Goal: Task Accomplishment & Management: Complete application form

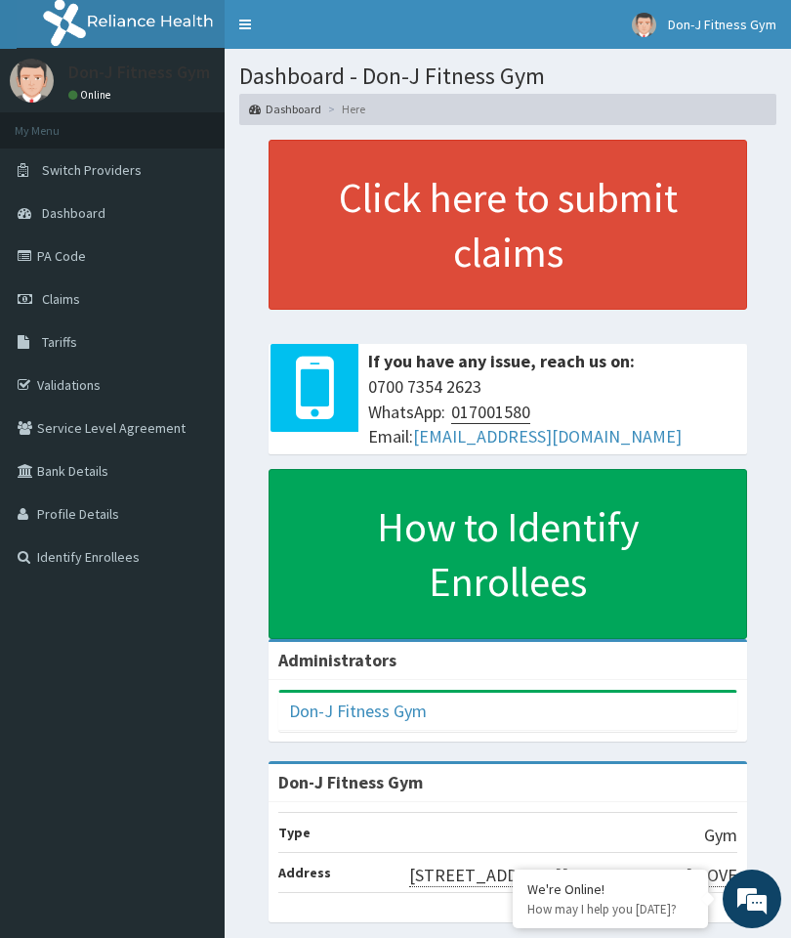
click at [89, 296] on link "Claims" at bounding box center [112, 298] width 225 height 43
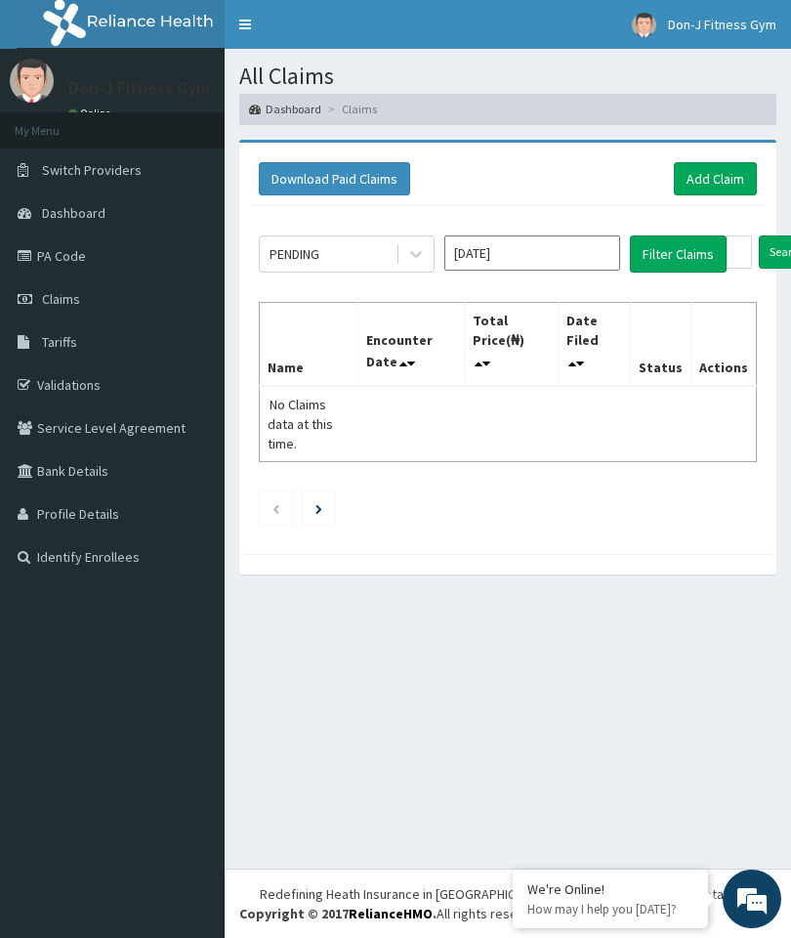
click at [710, 175] on link "Add Claim" at bounding box center [715, 178] width 83 height 33
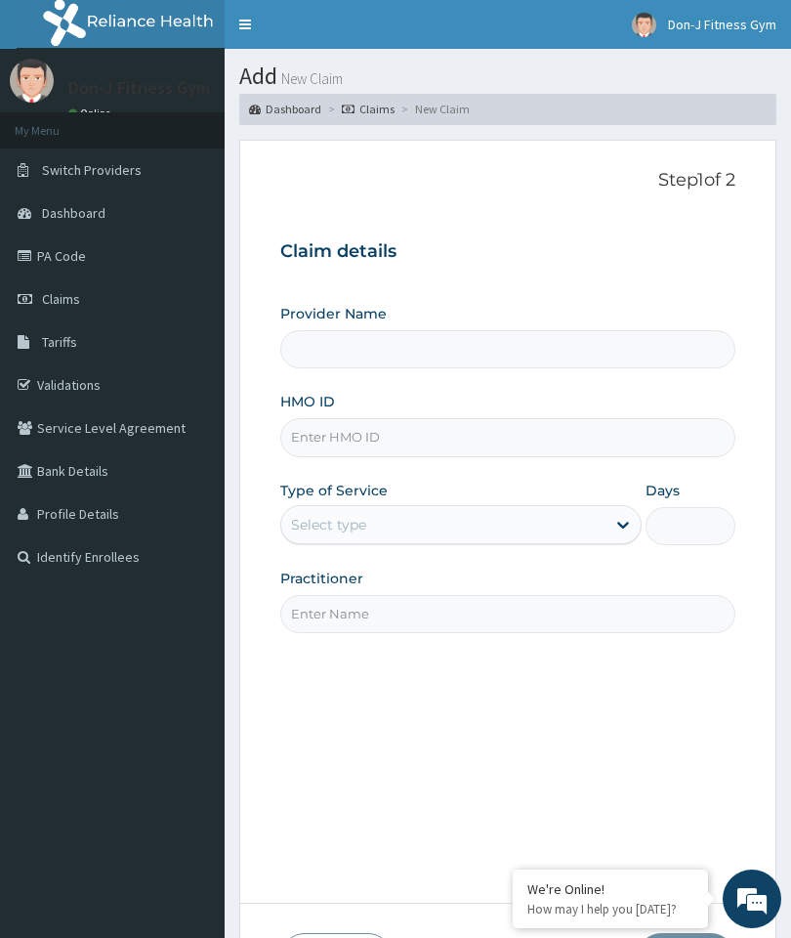
type input "Don-J Fitness Gym"
type input "1"
click at [331, 408] on label "HMO ID" at bounding box center [307, 402] width 55 height 20
click at [331, 418] on input "HMO ID" at bounding box center [507, 437] width 455 height 38
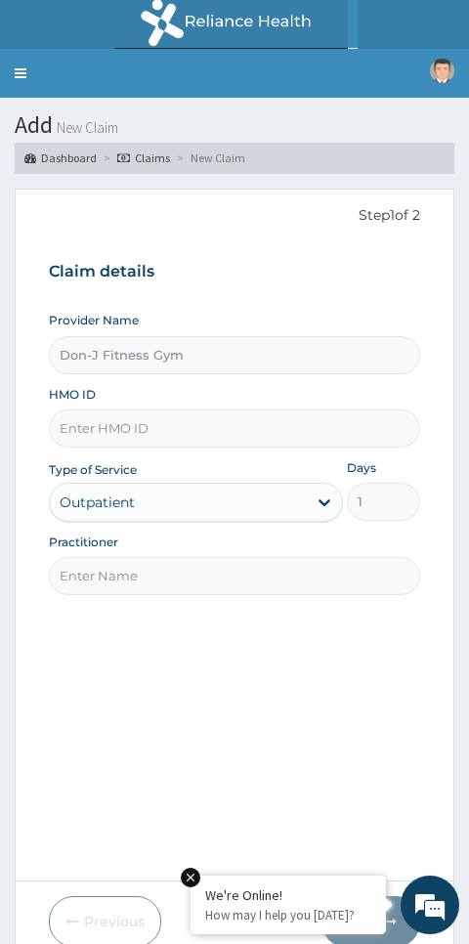
click at [91, 422] on input "HMO ID" at bounding box center [235, 428] width 372 height 38
paste input "REL/10880/A"
type input "REL/10880/A"
click at [110, 568] on input "Practitioner" at bounding box center [235, 576] width 372 height 38
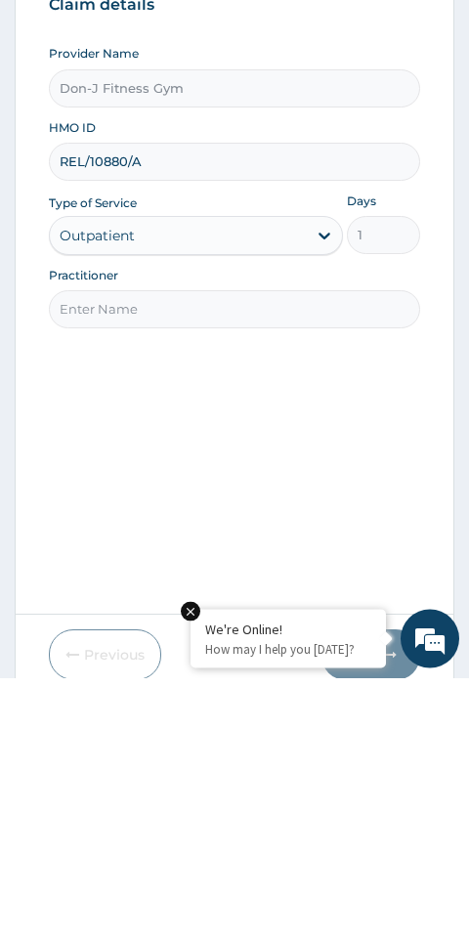
click at [110, 557] on input "Practitioner" at bounding box center [235, 576] width 372 height 38
paste input "[PERSON_NAME]"
type input "[PERSON_NAME]"
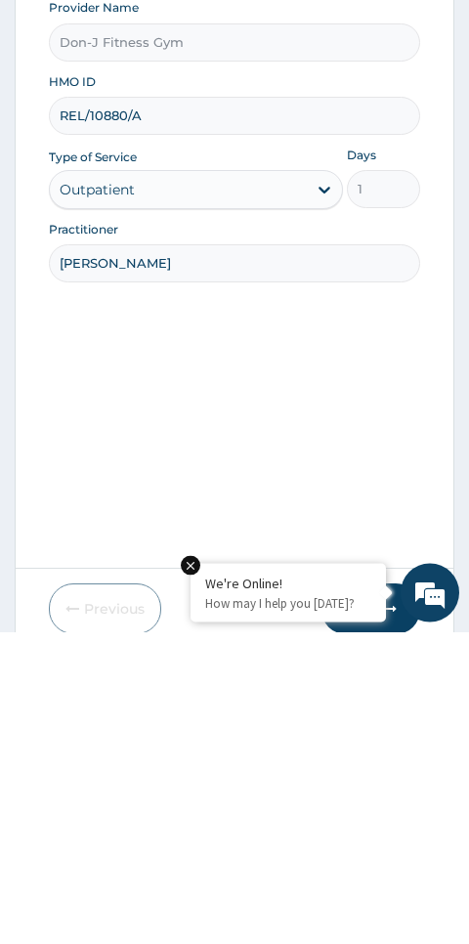
scroll to position [82, 0]
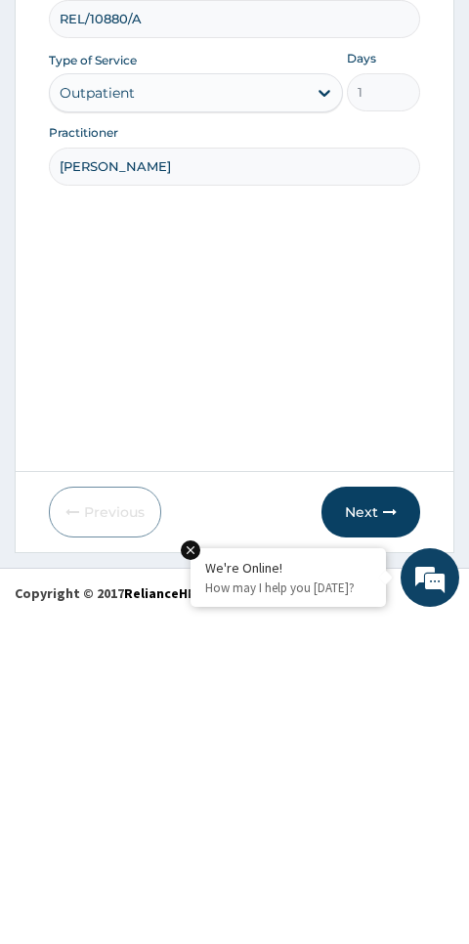
click at [382, 814] on button "Next" at bounding box center [370, 839] width 99 height 51
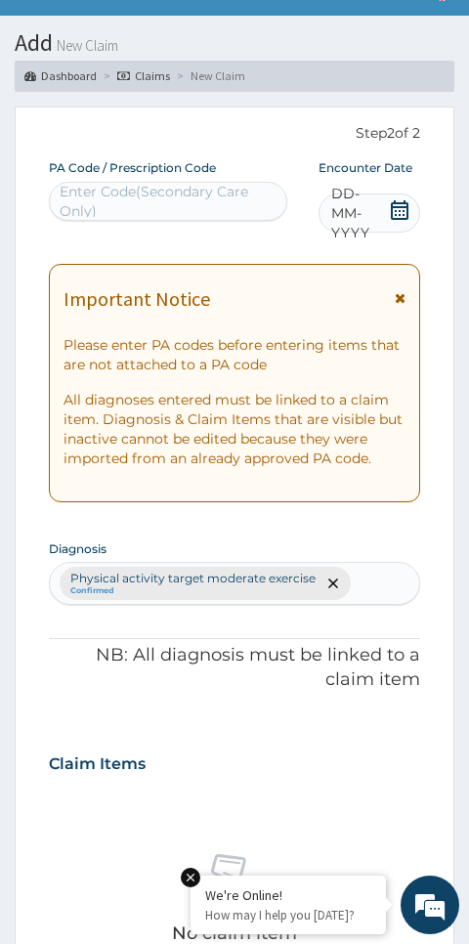
click at [379, 204] on span "DD-MM-YYYY" at bounding box center [360, 213] width 58 height 59
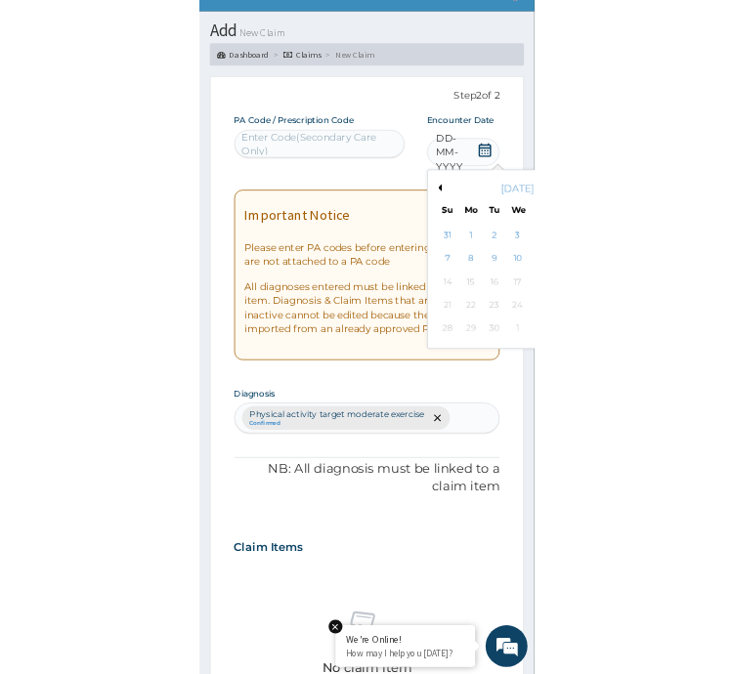
scroll to position [131, 0]
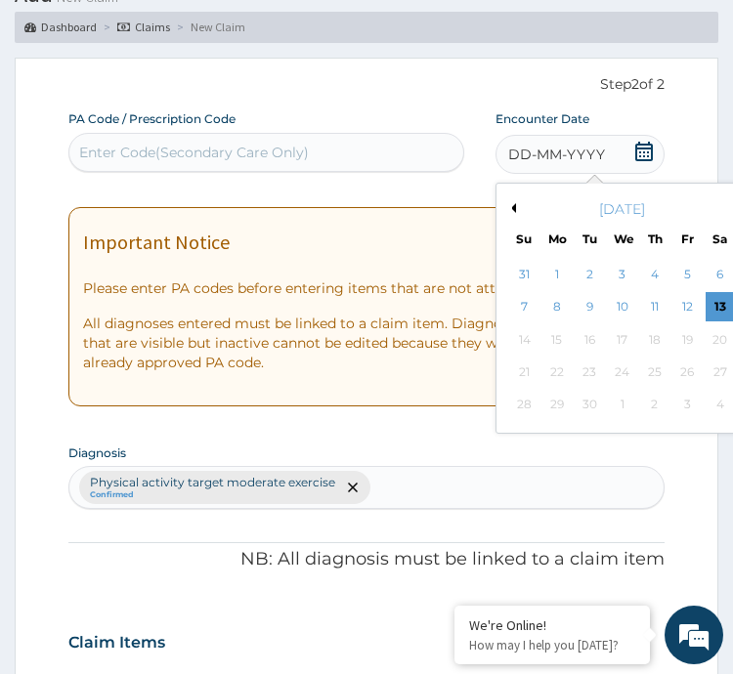
click at [718, 297] on div "13" at bounding box center [718, 307] width 29 height 29
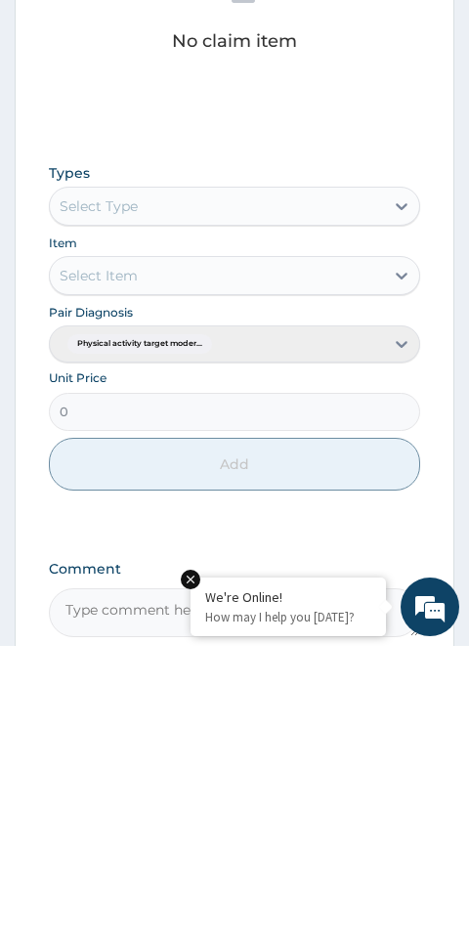
scroll to position [670, 0]
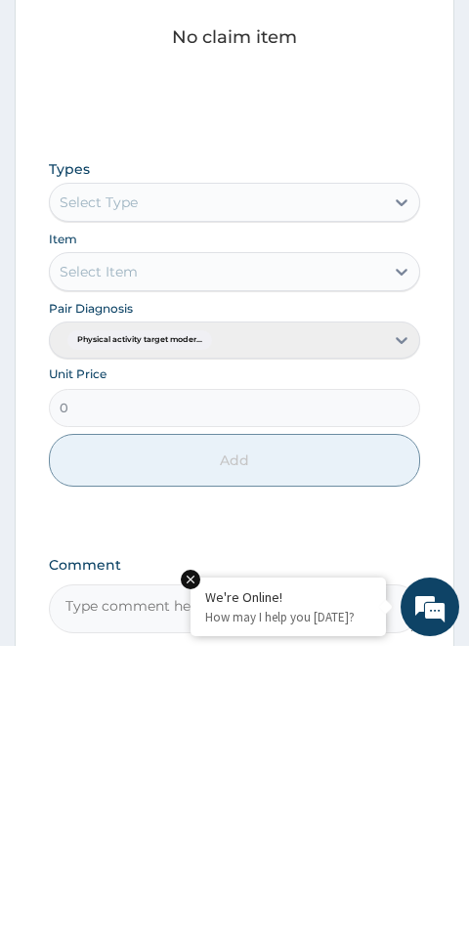
type input "PA/925077"
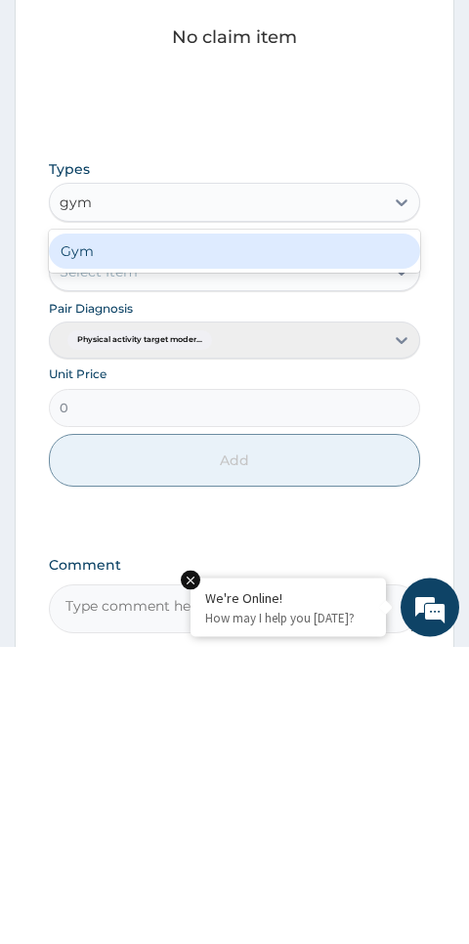
click at [108, 531] on div "Gym" at bounding box center [235, 548] width 372 height 35
type input "gym"
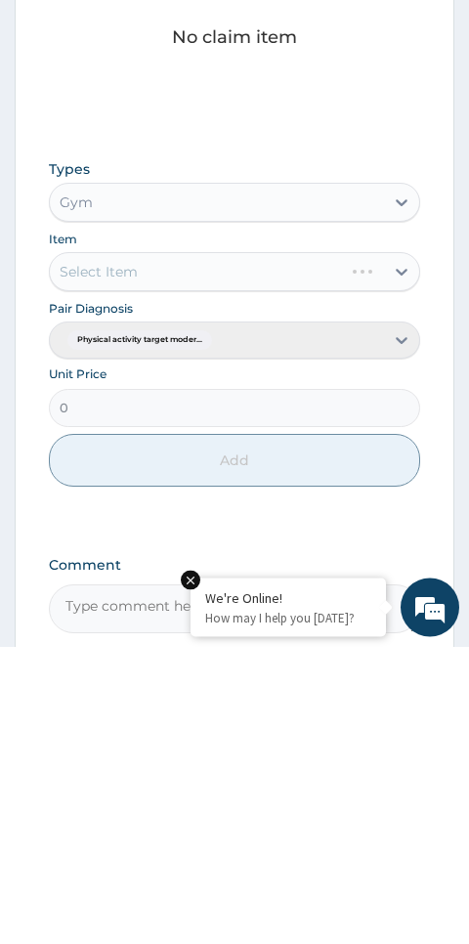
scroll to position [744, 0]
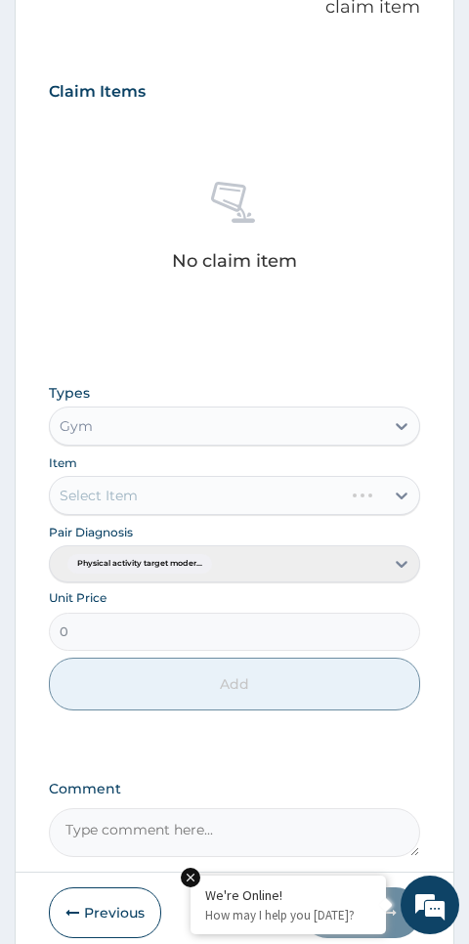
click at [397, 496] on div "Select Item" at bounding box center [235, 495] width 372 height 39
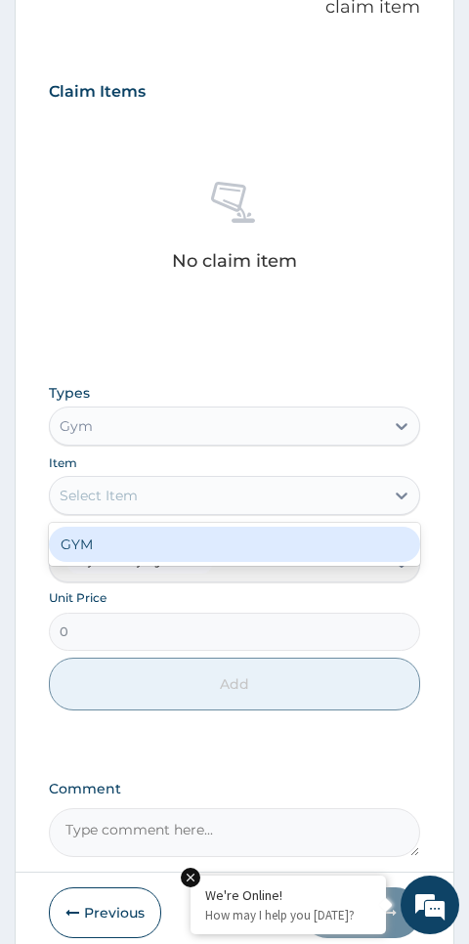
click at [72, 542] on div "GYM" at bounding box center [235, 544] width 372 height 35
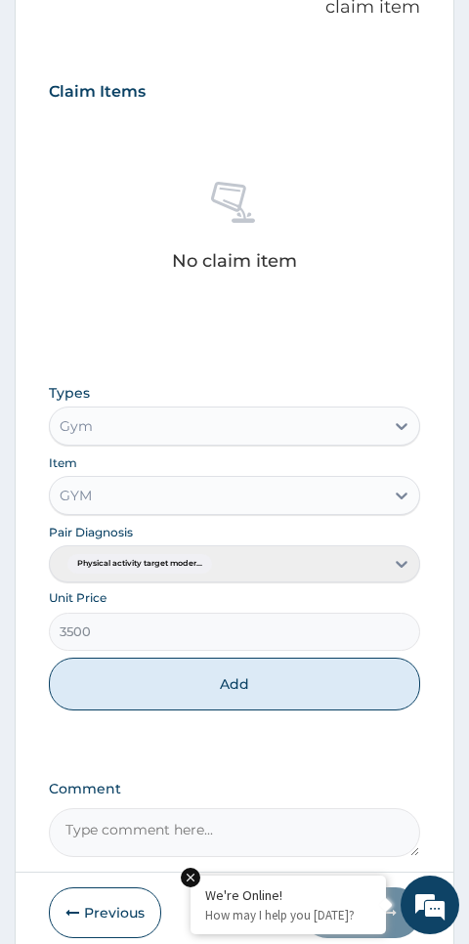
click at [187, 670] on button "Add" at bounding box center [235, 683] width 372 height 53
type input "0"
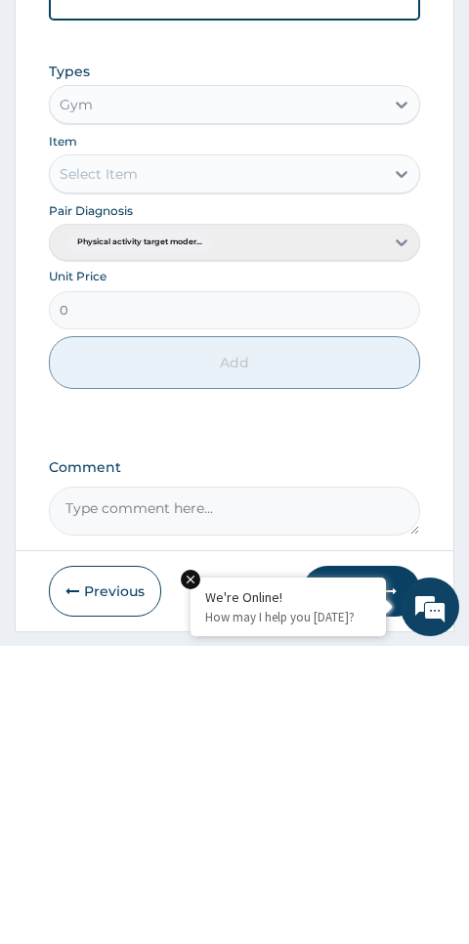
scroll to position [675, 0]
click at [123, 784] on textarea "Comment" at bounding box center [235, 808] width 372 height 49
type textarea "Gym Session"
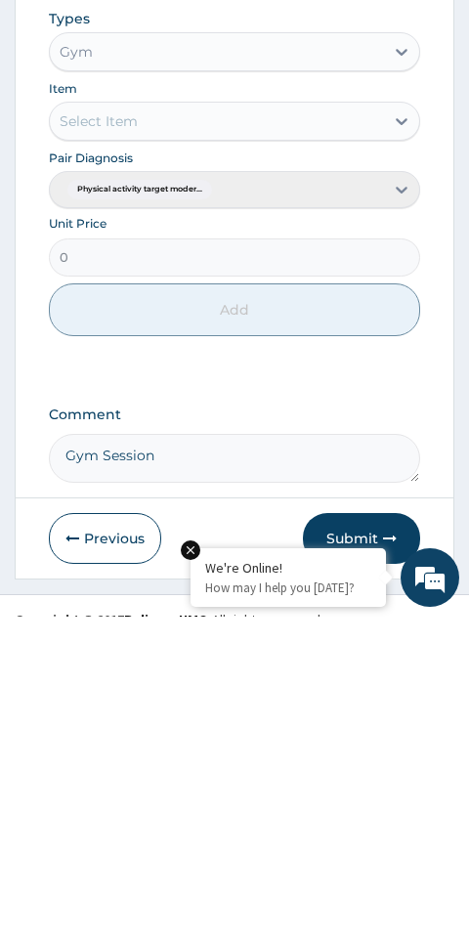
scroll to position [724, 0]
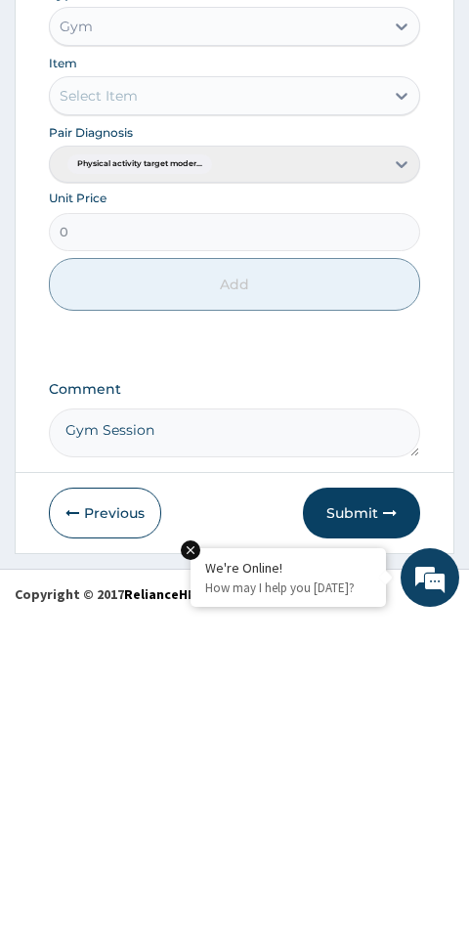
click at [371, 815] on button "Submit" at bounding box center [361, 840] width 117 height 51
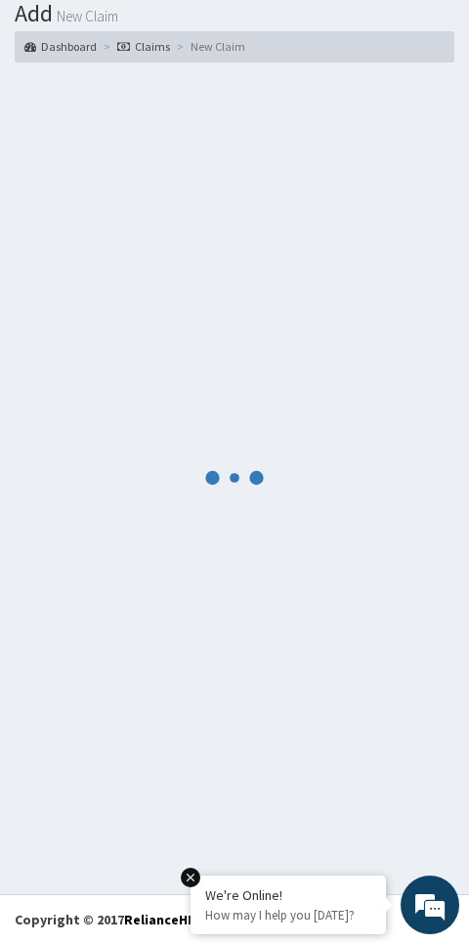
scroll to position [110, 0]
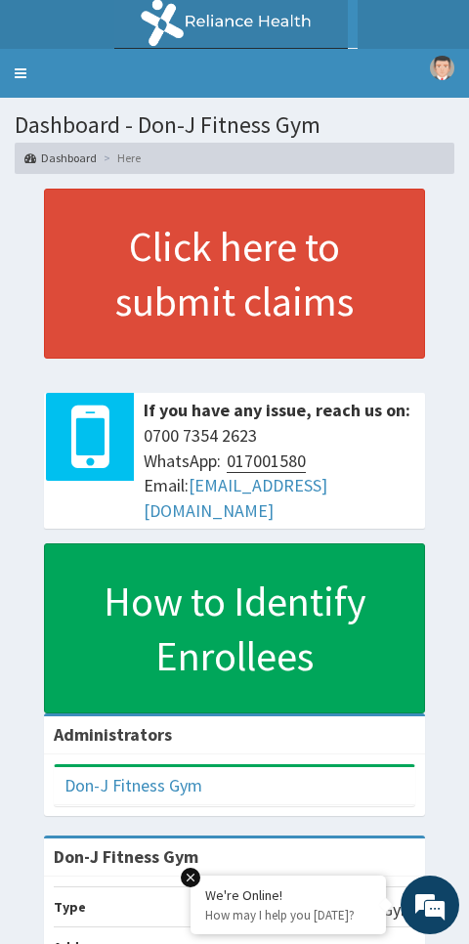
click at [39, 61] on link "Toggle navigation" at bounding box center [20, 73] width 41 height 49
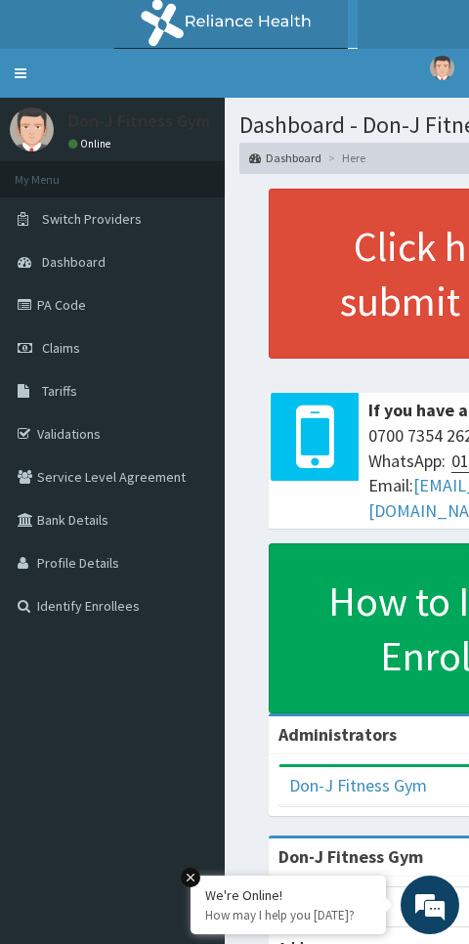
click at [84, 348] on link "Claims" at bounding box center [112, 347] width 225 height 43
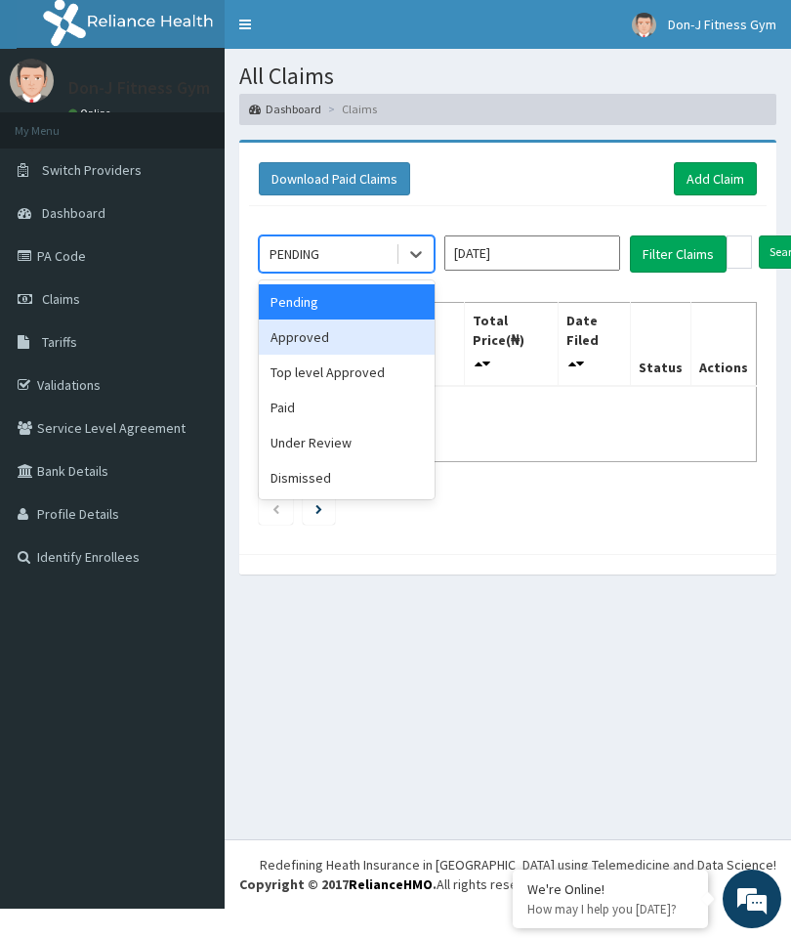
click at [313, 341] on div "Approved" at bounding box center [347, 336] width 176 height 35
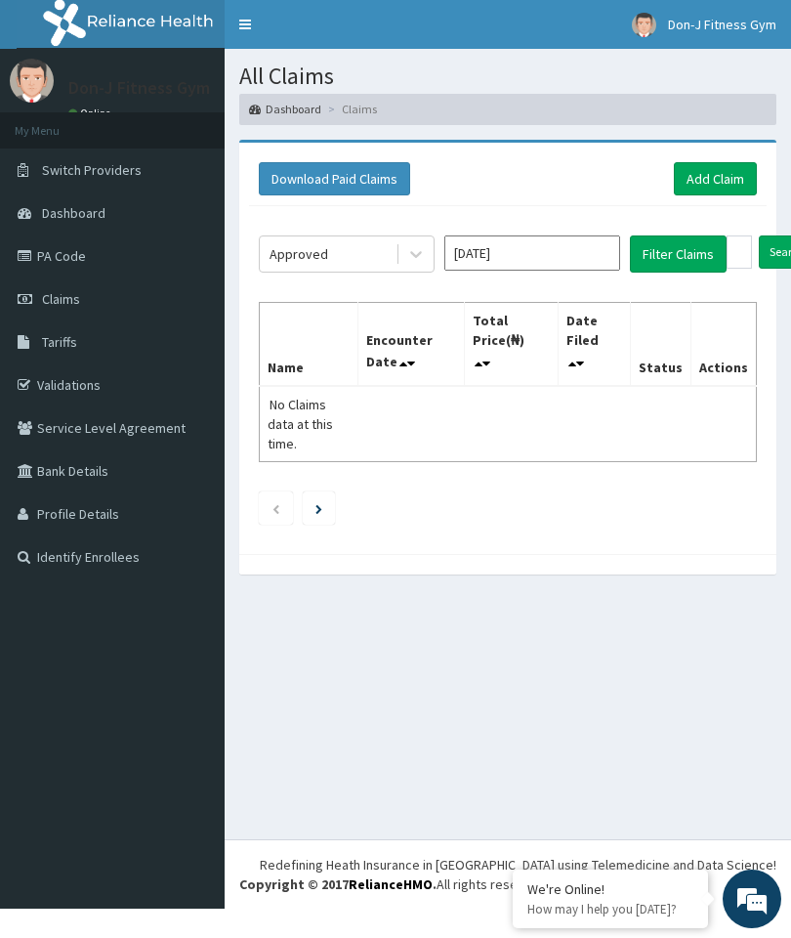
click at [468, 262] on button "Filter Claims" at bounding box center [678, 253] width 97 height 37
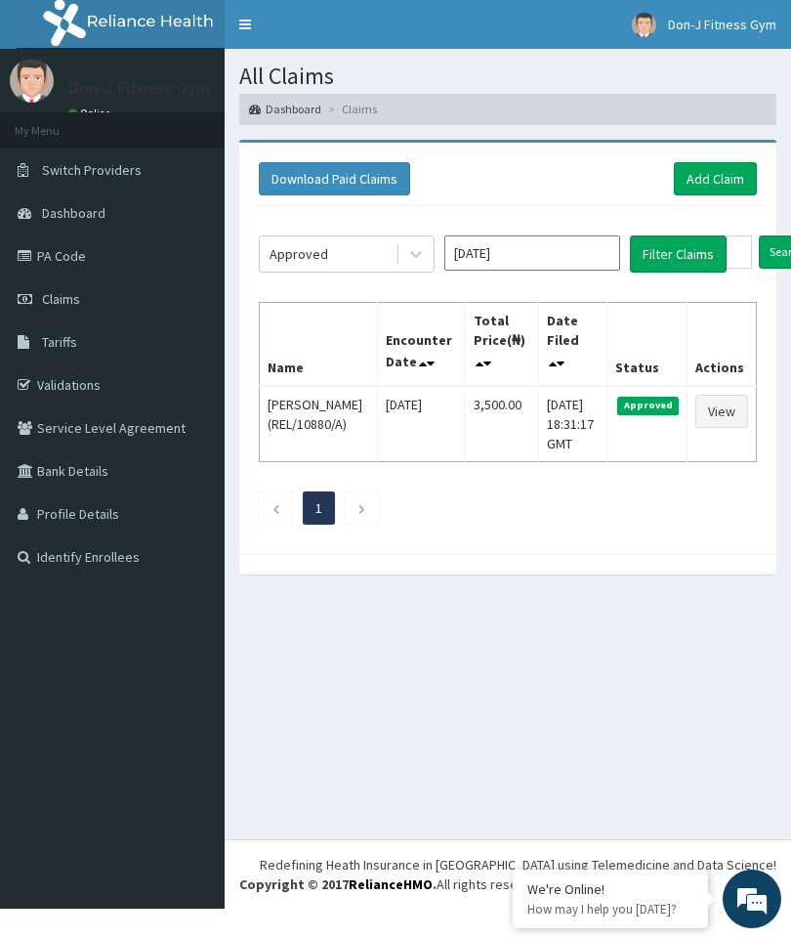
click at [468, 248] on button "Filter Claims" at bounding box center [678, 253] width 97 height 37
